Goal: Obtain resource: Obtain resource

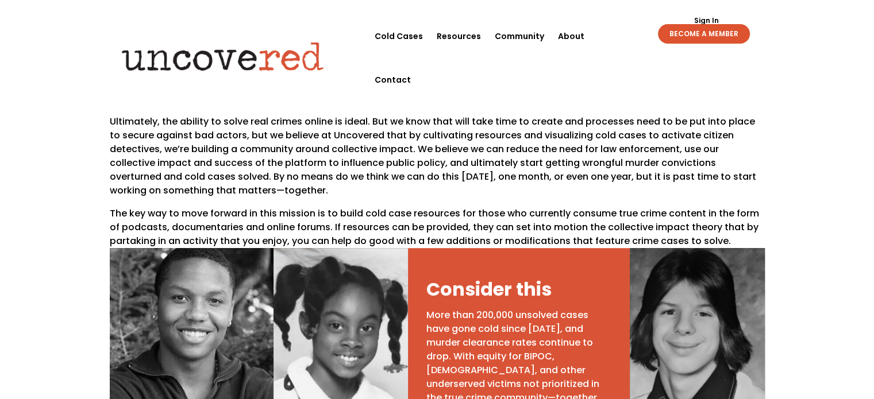
scroll to position [460, 0]
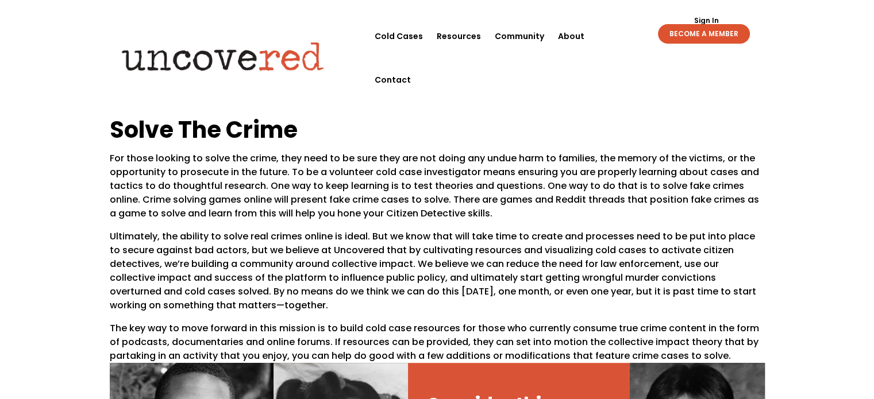
drag, startPoint x: 388, startPoint y: 167, endPoint x: 209, endPoint y: 193, distance: 181.7
click at [209, 194] on p "For those looking to solve the crime, they need to be sure they are not doing a…" at bounding box center [437, 191] width 655 height 78
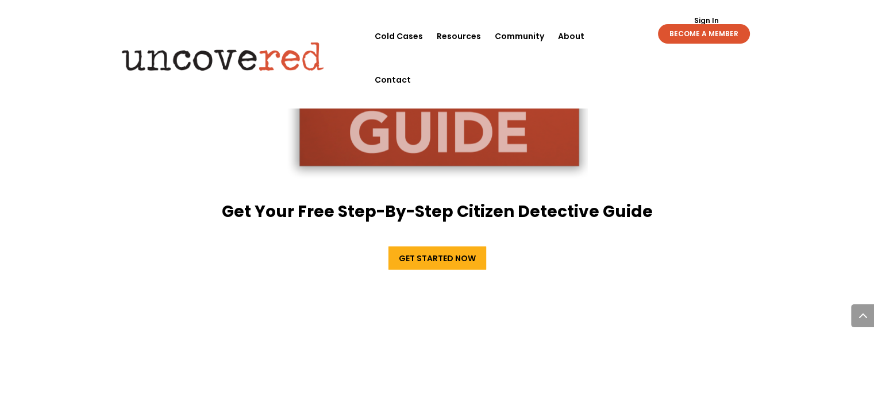
scroll to position [2068, 0]
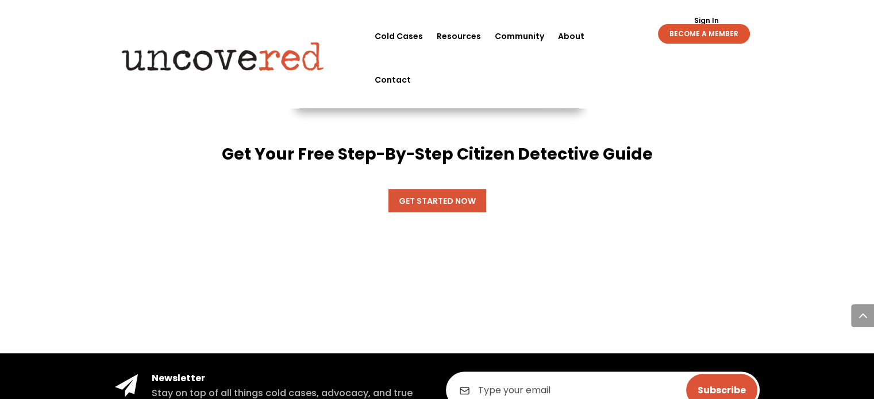
click at [423, 189] on link "Get Started Now" at bounding box center [437, 200] width 98 height 23
click at [467, 171] on div "Get Your Free Step-By-Step Citizen Detective Guide Get Started Now" at bounding box center [437, 60] width 655 height 522
click at [466, 189] on link "Get Started Now" at bounding box center [437, 200] width 98 height 23
click at [483, 34] on li "Resources" at bounding box center [459, 36] width 58 height 44
click at [457, 37] on link "Resources" at bounding box center [459, 36] width 44 height 44
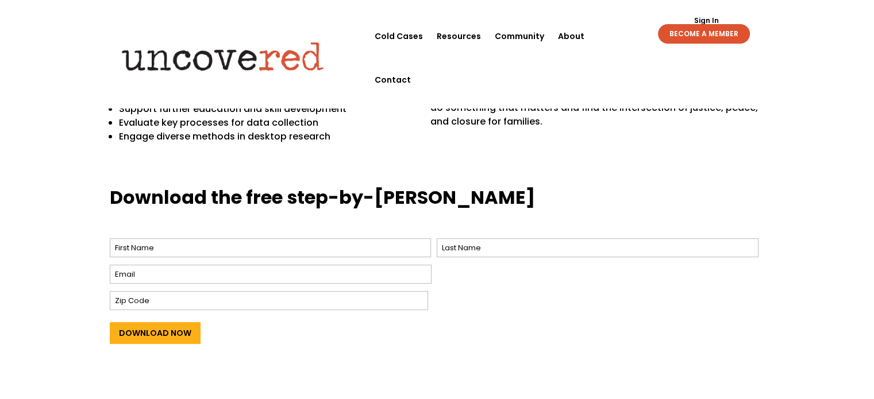
scroll to position [460, 0]
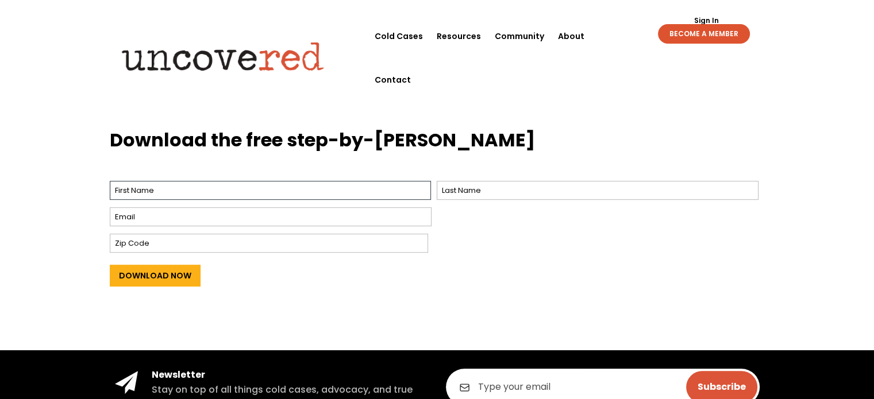
click at [229, 189] on input "First" at bounding box center [271, 190] width 322 height 19
type input "Jackie"
type input "Ives"
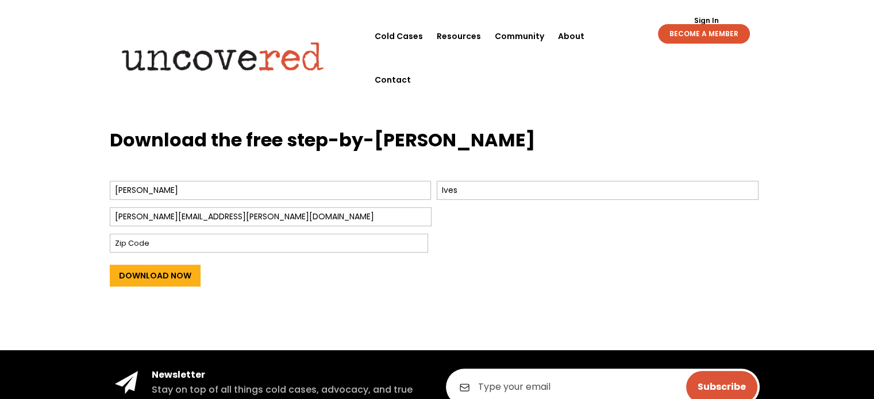
type input "jackie.ives@rsd.edu"
type input "99352"
click at [158, 276] on input "Download Now" at bounding box center [155, 276] width 91 height 22
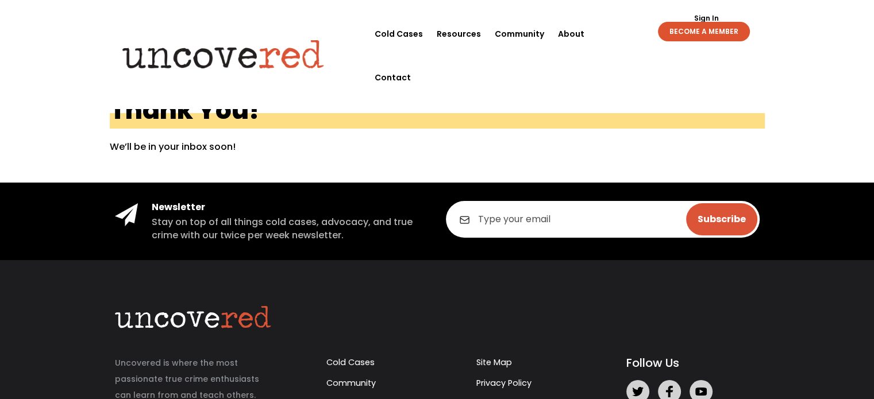
click at [253, 34] on img at bounding box center [223, 54] width 221 height 45
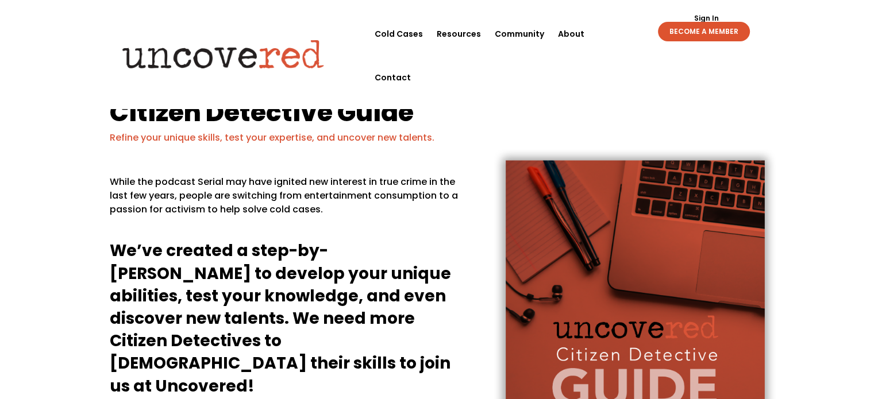
click at [280, 40] on img at bounding box center [223, 54] width 221 height 45
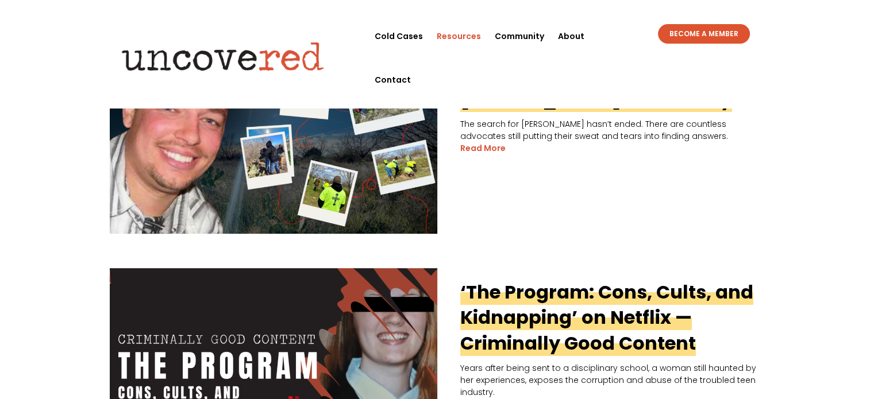
scroll to position [287, 0]
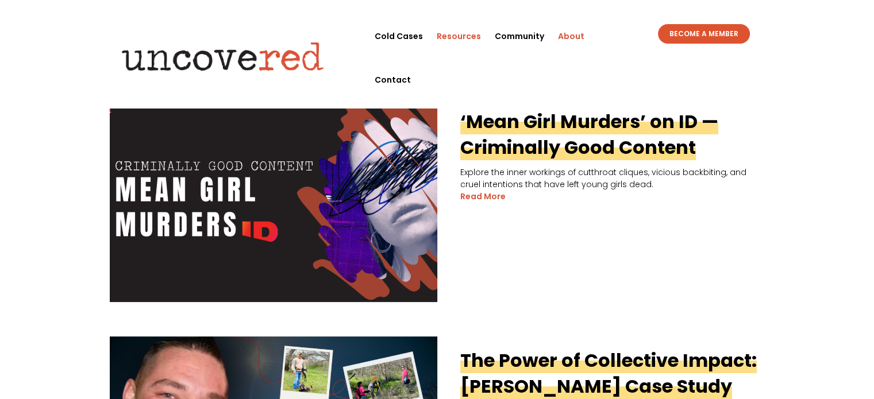
click at [568, 30] on link "About" at bounding box center [571, 36] width 26 height 44
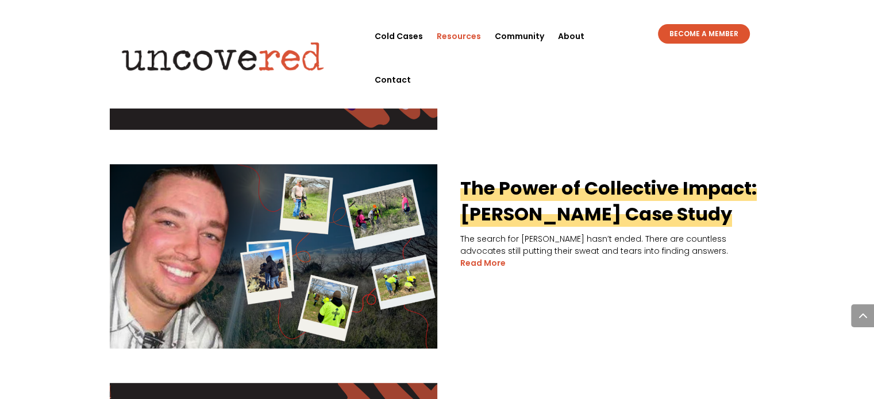
scroll to position [517, 0]
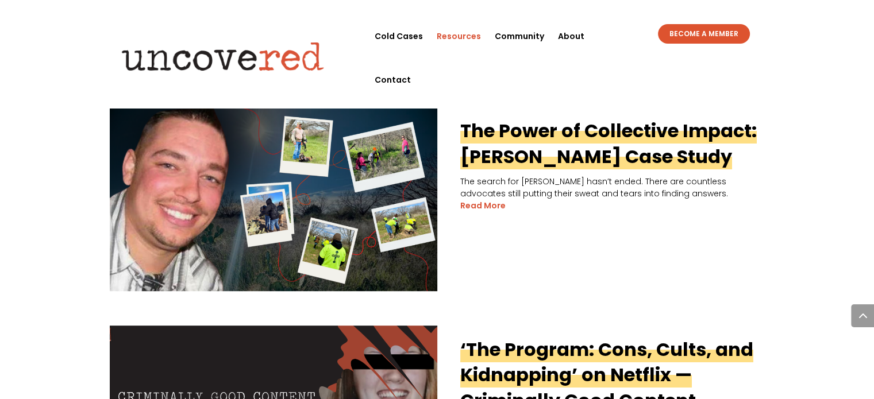
click at [587, 135] on link "The Power of Collective Impact: [PERSON_NAME] Case Study" at bounding box center [608, 144] width 296 height 52
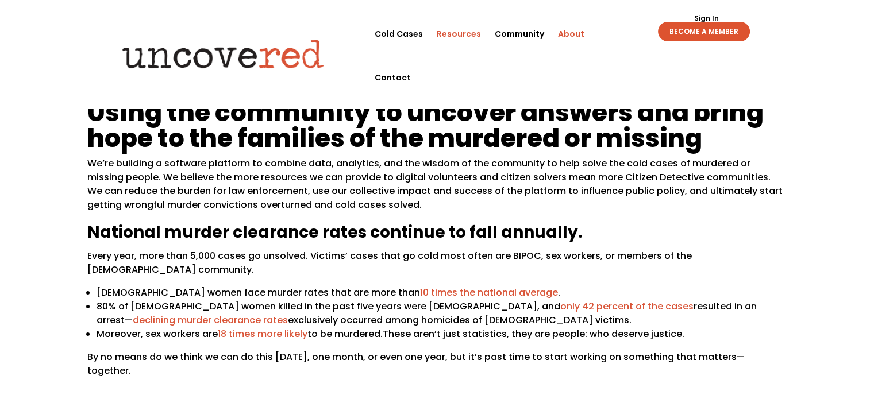
click at [469, 37] on link "Resources" at bounding box center [459, 34] width 44 height 44
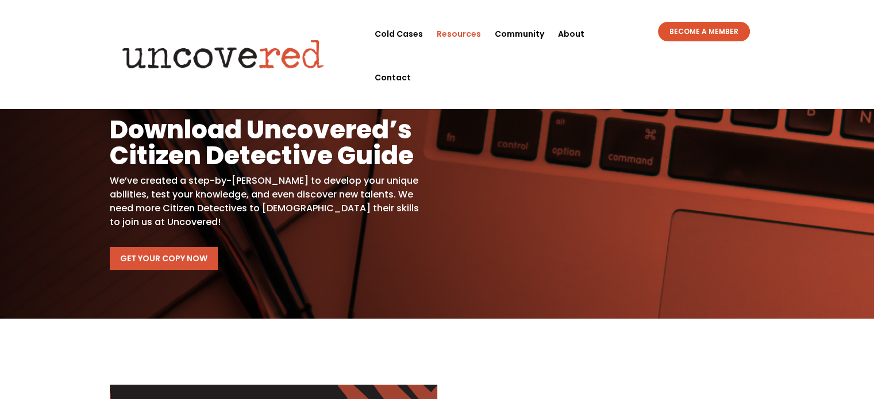
click at [181, 259] on link "Get Your Copy Now" at bounding box center [164, 258] width 108 height 23
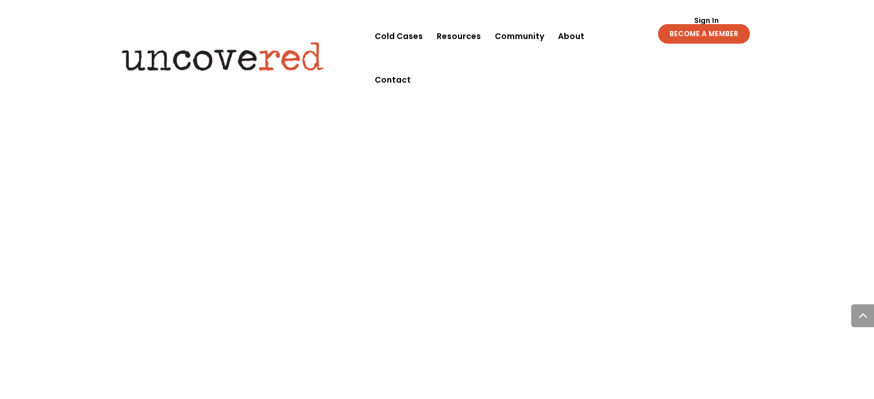
scroll to position [1436, 0]
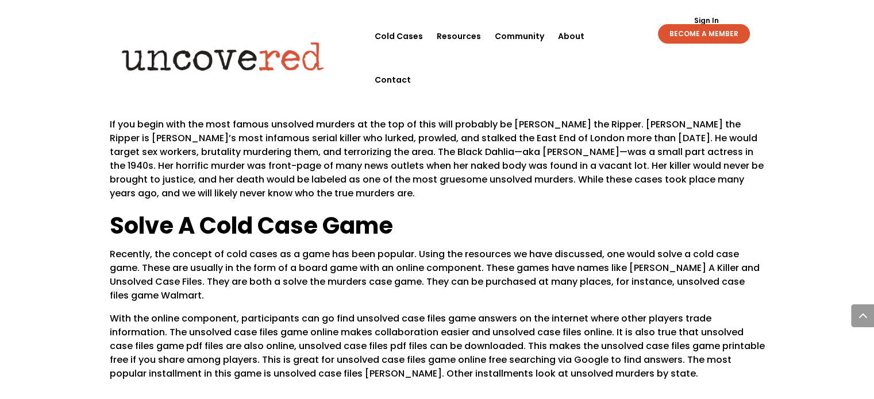
drag, startPoint x: 239, startPoint y: 384, endPoint x: 226, endPoint y: 411, distance: 30.6
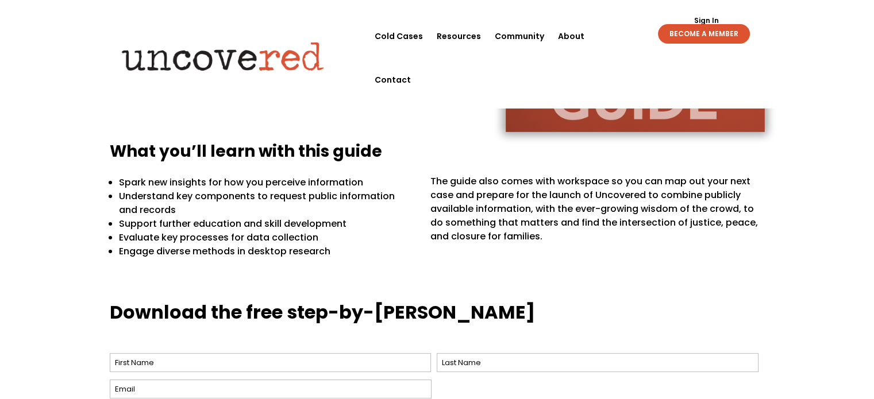
scroll to position [460, 0]
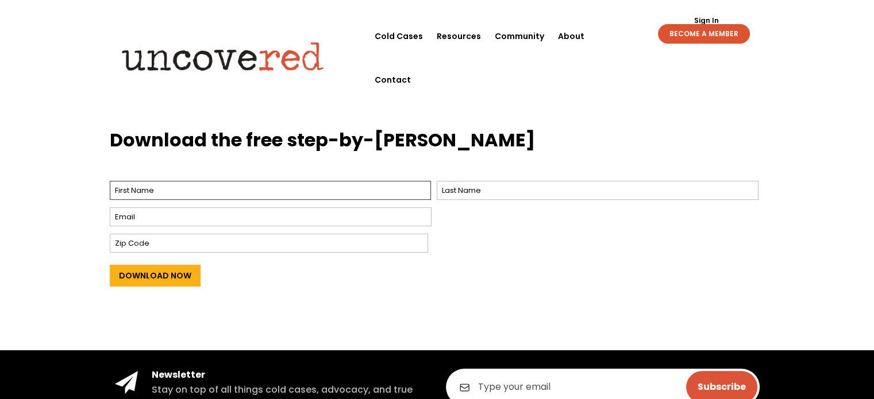
click at [295, 182] on input "First" at bounding box center [271, 190] width 322 height 19
type input "Jacqueline"
type input "Ives"
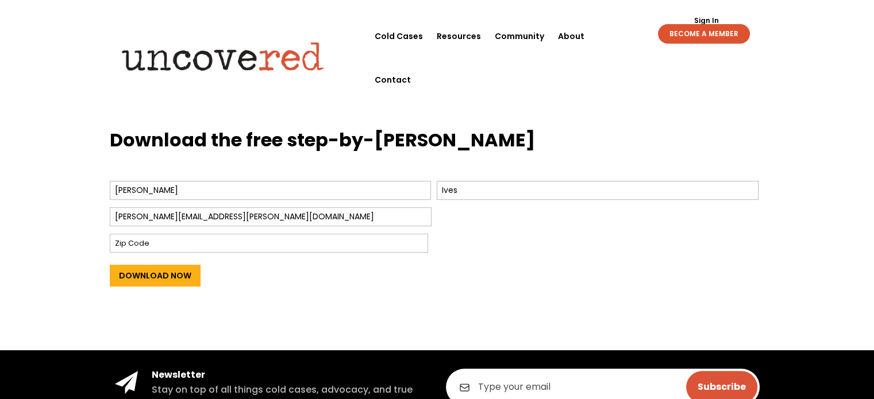
type input "jacqueline.ives@yahoo.com"
type input "99337"
click at [147, 277] on input "Download Now" at bounding box center [155, 276] width 91 height 22
click at [179, 276] on input "Download Now" at bounding box center [155, 276] width 91 height 22
